Goal: Information Seeking & Learning: Learn about a topic

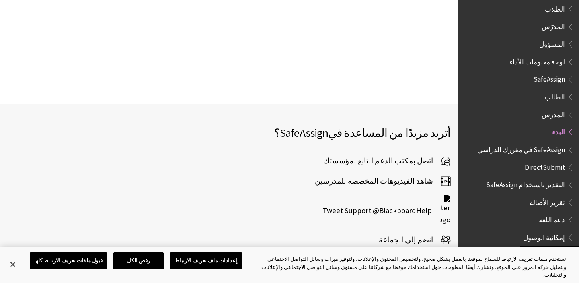
scroll to position [1162, 0]
click at [570, 90] on span "Book outline for Blackboard SafeAssign" at bounding box center [569, 95] width 8 height 10
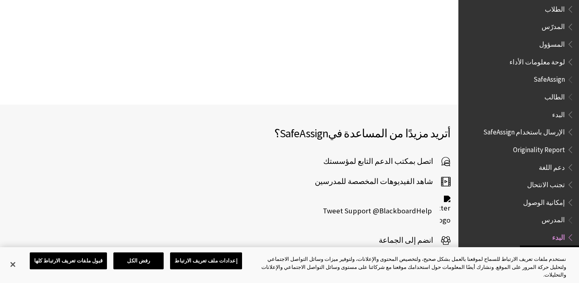
click at [533, 143] on span "Originality Report" at bounding box center [539, 148] width 52 height 11
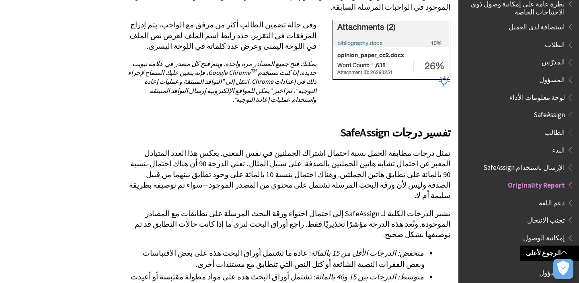
scroll to position [2265, 0]
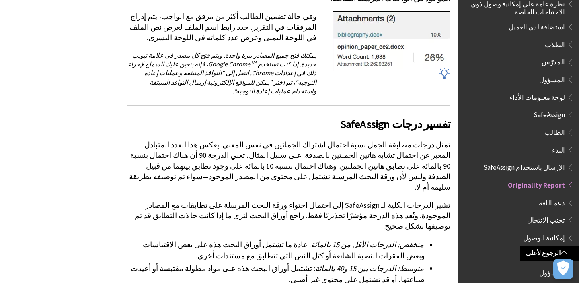
click at [555, 232] on span "إمكانية الوصول" at bounding box center [544, 236] width 42 height 11
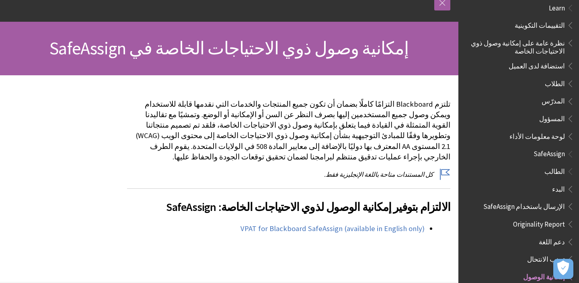
scroll to position [512, 0]
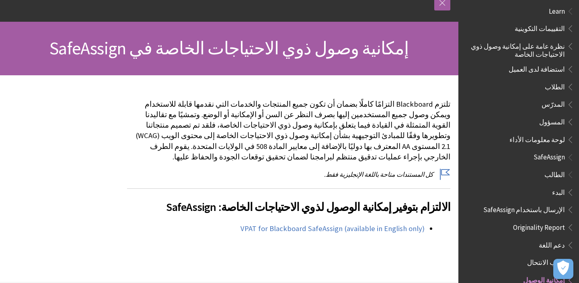
click at [549, 152] on span "SafeAssign" at bounding box center [548, 155] width 31 height 11
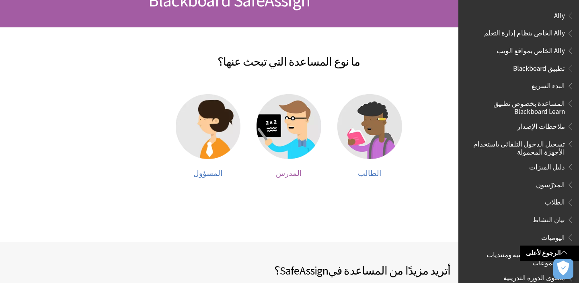
scroll to position [449, 0]
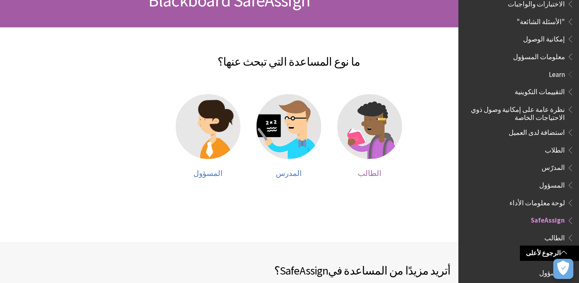
click at [374, 131] on img at bounding box center [369, 126] width 65 height 65
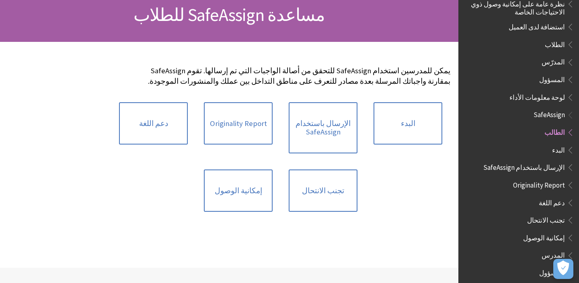
scroll to position [98, 0]
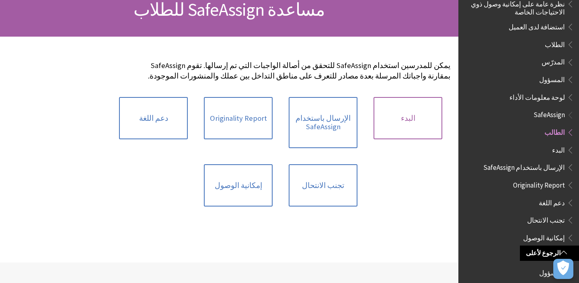
click at [406, 116] on link "البدء" at bounding box center [407, 118] width 69 height 43
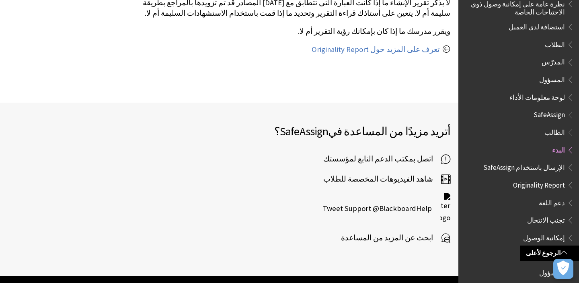
scroll to position [695, 0]
